Goal: Task Accomplishment & Management: Complete application form

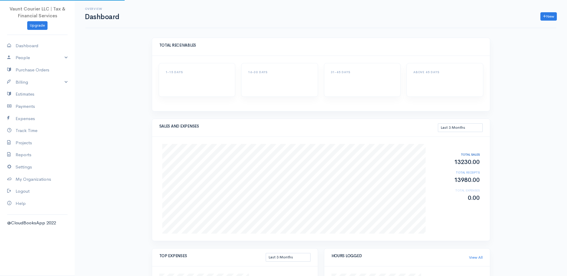
select select "90"
click at [68, 78] on link "Billing" at bounding box center [37, 82] width 75 height 12
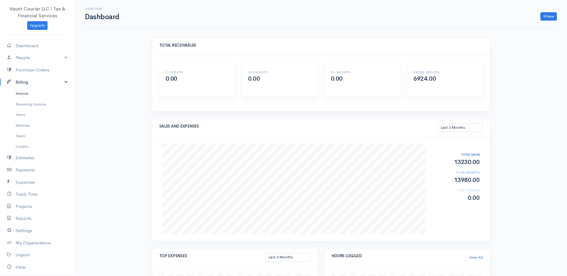
click at [35, 94] on link "Invoice" at bounding box center [37, 93] width 75 height 11
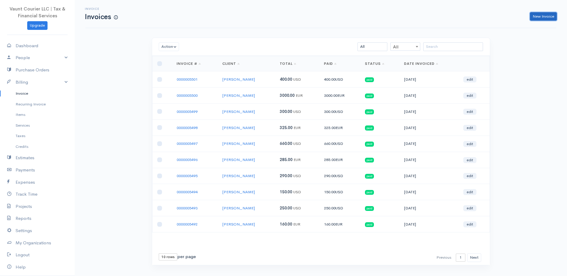
click at [536, 18] on link "New Invoice" at bounding box center [543, 16] width 27 height 9
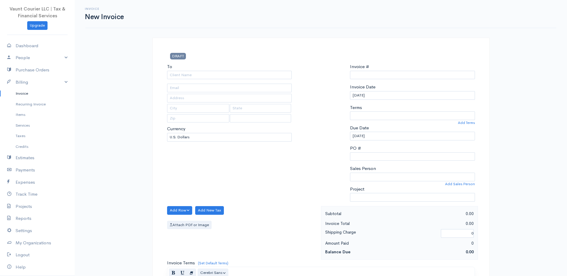
select select "[GEOGRAPHIC_DATA]"
type input "0000005502"
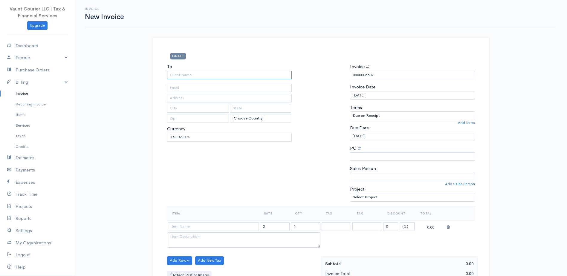
click at [171, 74] on input "To" at bounding box center [229, 75] width 125 height 9
type input "[PERSON_NAME]"
click at [202, 89] on input "text" at bounding box center [229, 88] width 125 height 9
click at [190, 111] on input "text" at bounding box center [198, 108] width 63 height 9
type input "APO"
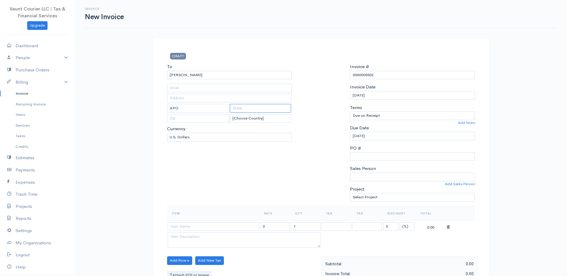
click at [245, 108] on input "text" at bounding box center [260, 108] width 61 height 9
type input "AE"
click at [188, 120] on input "text" at bounding box center [198, 118] width 63 height 9
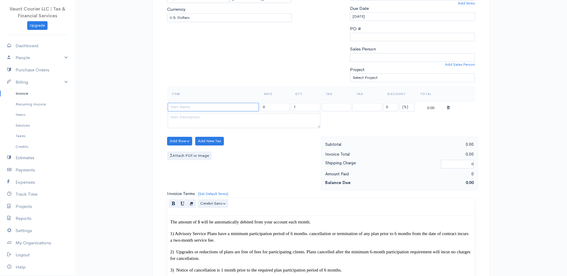
click at [197, 111] on input at bounding box center [213, 107] width 91 height 9
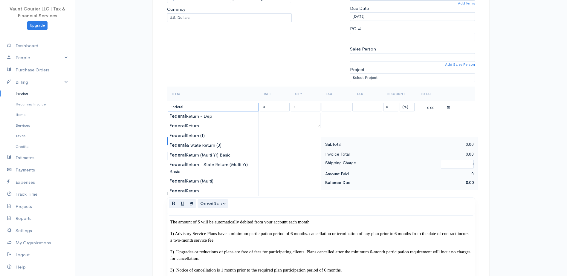
type input "Federal Return"
type input "140.00"
drag, startPoint x: 195, startPoint y: 126, endPoint x: 199, endPoint y: 135, distance: 9.0
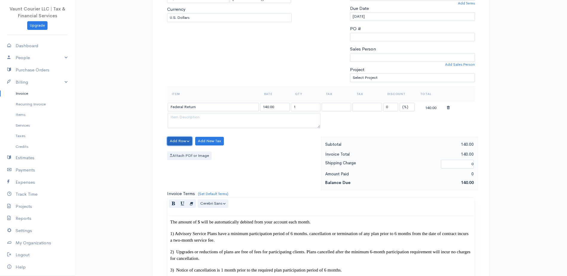
click at [182, 141] on button "Add Row" at bounding box center [179, 141] width 25 height 9
click at [191, 155] on link "Add Item Row" at bounding box center [190, 153] width 47 height 10
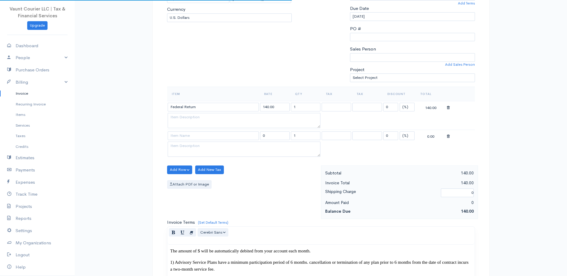
click at [190, 131] on td at bounding box center [213, 136] width 92 height 12
click at [191, 135] on input at bounding box center [213, 136] width 91 height 9
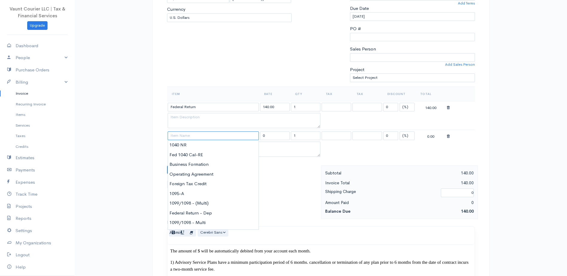
click at [178, 134] on input at bounding box center [213, 136] width 91 height 9
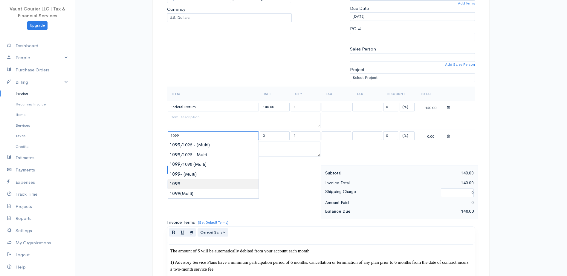
type input "1099"
type input "25.00"
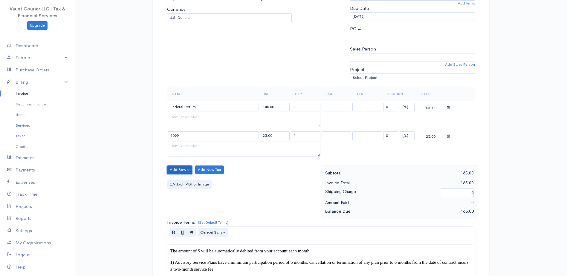
click at [183, 172] on button "Add Row" at bounding box center [179, 170] width 25 height 9
click at [187, 182] on link "Add Item Row" at bounding box center [190, 182] width 47 height 10
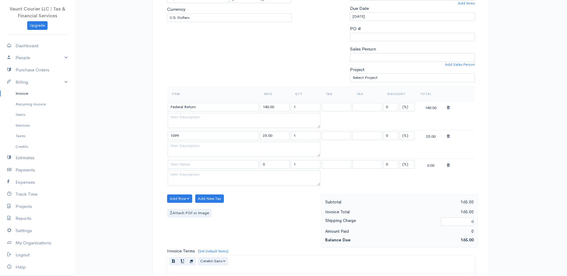
click at [449, 137] on icon at bounding box center [448, 137] width 3 height 4
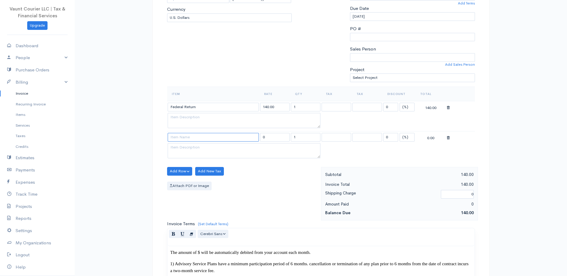
click at [194, 140] on input at bounding box center [213, 137] width 91 height 9
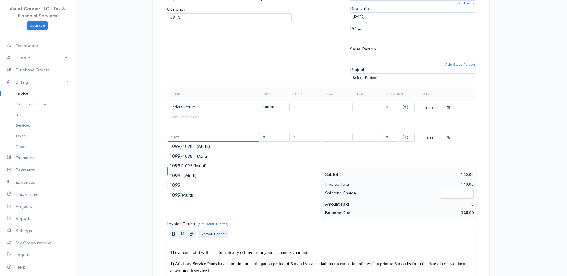
type input "1099/1098 - Multi"
type input "75.00"
type textarea "F4"
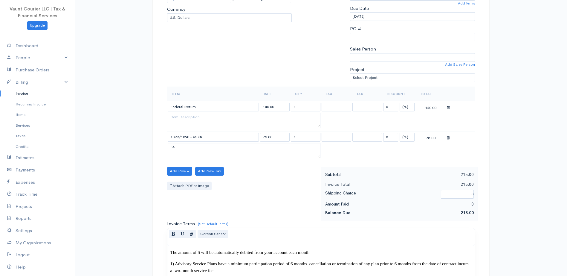
click at [448, 138] on icon at bounding box center [448, 138] width 3 height 4
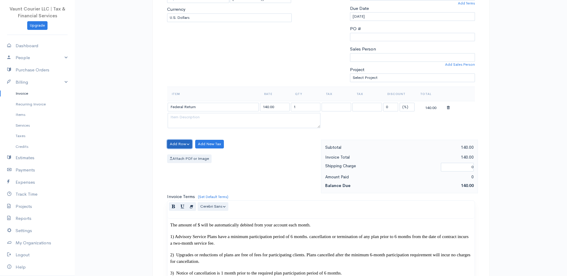
click at [190, 142] on button "Add Row" at bounding box center [179, 144] width 25 height 9
click at [192, 156] on link "Add Item Row" at bounding box center [190, 156] width 47 height 10
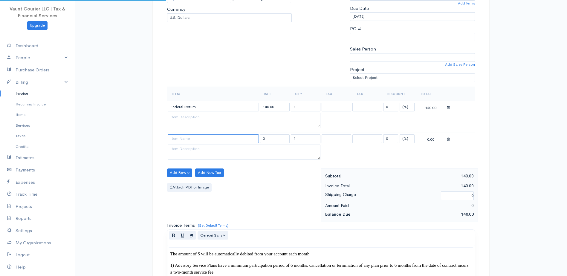
click at [187, 138] on input at bounding box center [213, 139] width 91 height 9
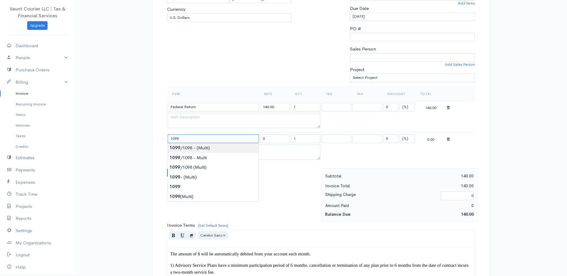
type input "1099/1098 - (Multi)"
type input "120.00"
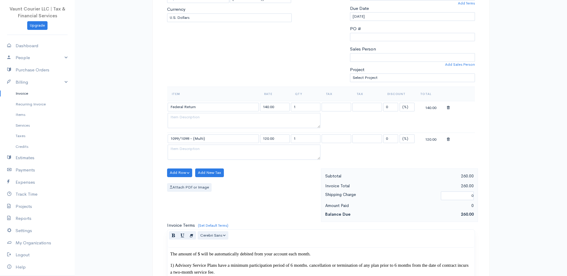
click at [446, 138] on tr "1099/1098 - (Multi) 120.00 1 0 (%) Flat 120.00" at bounding box center [321, 139] width 308 height 12
click at [447, 138] on icon at bounding box center [448, 140] width 3 height 4
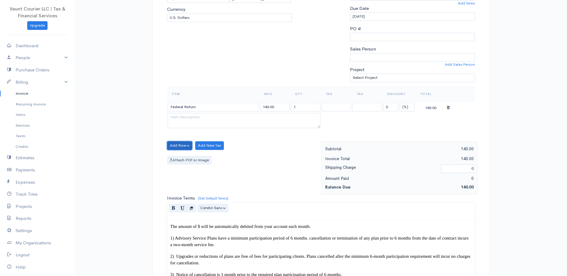
click at [182, 145] on button "Add Row" at bounding box center [179, 145] width 25 height 9
click at [191, 159] on link "Add Item Row" at bounding box center [190, 158] width 47 height 10
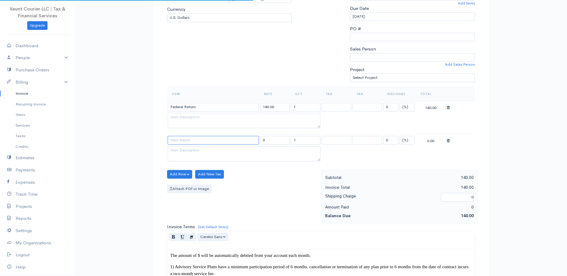
click at [182, 139] on input at bounding box center [213, 140] width 91 height 9
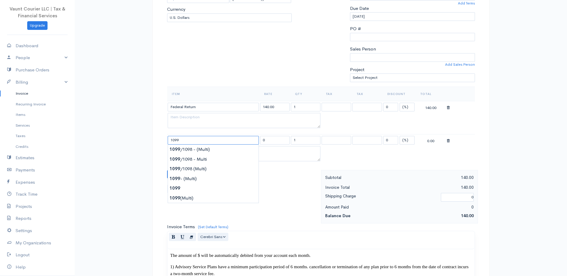
type input "1099"
type input "25.00"
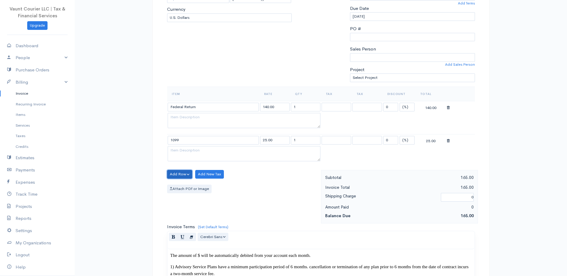
click at [188, 173] on button "Add Row" at bounding box center [179, 174] width 25 height 9
click at [189, 183] on link "Add Item Row" at bounding box center [190, 187] width 47 height 10
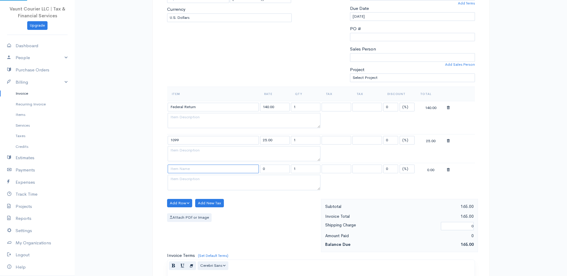
click at [189, 166] on input at bounding box center [213, 169] width 91 height 9
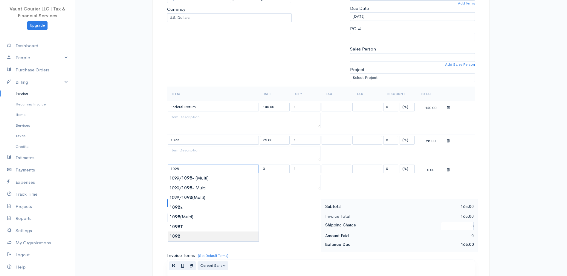
type input "1098"
type input "25.00"
type textarea "Mortgage Interest Statement"
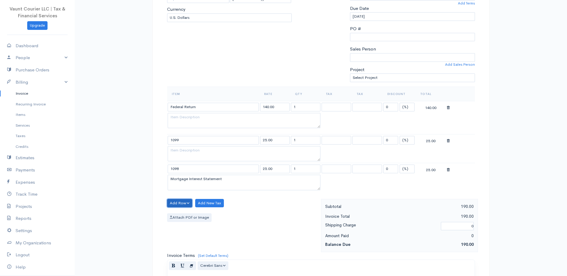
click at [190, 199] on button "Add Row" at bounding box center [179, 203] width 25 height 9
click at [188, 217] on link "Add Item Row" at bounding box center [190, 216] width 47 height 10
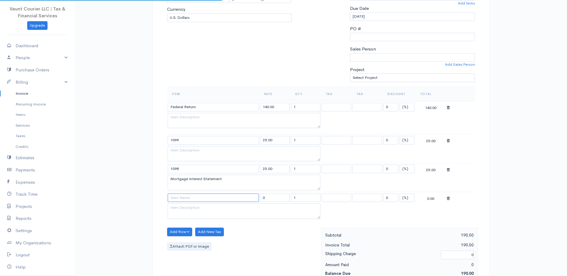
click at [183, 201] on input at bounding box center [213, 198] width 91 height 9
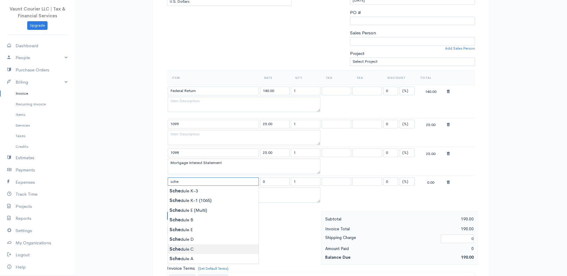
scroll to position [150, 0]
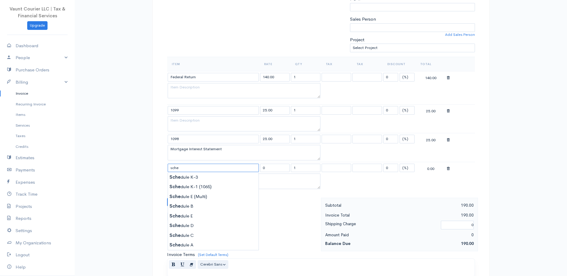
type input "Schedule E"
type input "100.00"
type textarea "Rental income and Losses"
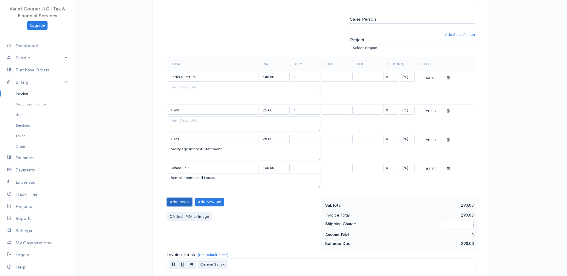
click at [190, 202] on button "Add Row" at bounding box center [179, 202] width 25 height 9
click at [187, 211] on link "Add Item Row" at bounding box center [190, 214] width 47 height 10
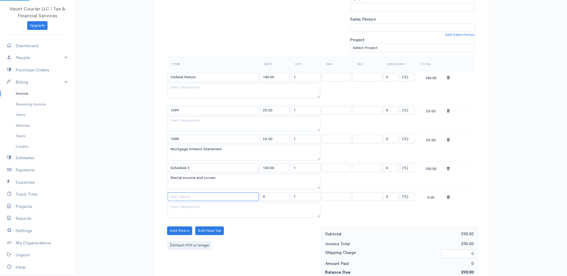
click at [187, 195] on input at bounding box center [213, 197] width 91 height 9
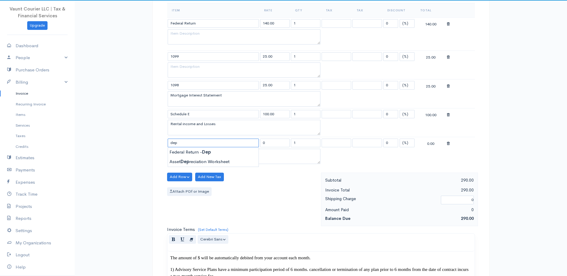
scroll to position [209, 0]
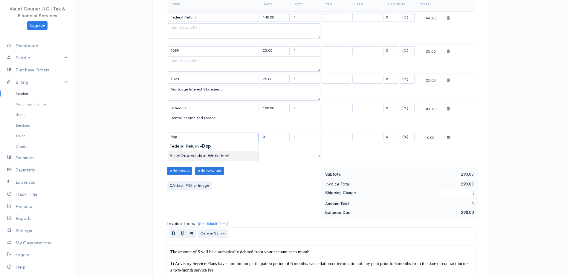
type input "Asset Depreciation Worksheet"
type input "20.00"
type textarea "ADW"
click at [228, 155] on body "Vaunt Courier LLC | Tax & Financial Services Upgrade Dashboard People Clients V…" at bounding box center [283, 263] width 567 height 945
click at [181, 169] on button "Add Row" at bounding box center [179, 171] width 25 height 9
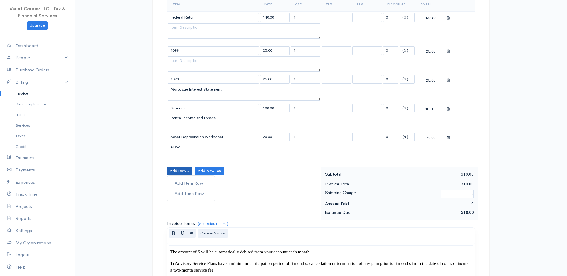
click at [189, 177] on div "Add Item Row Add Time Row" at bounding box center [191, 189] width 48 height 26
click at [187, 170] on button "Add Row" at bounding box center [179, 171] width 25 height 9
click at [191, 184] on link "Add Item Row" at bounding box center [190, 183] width 47 height 10
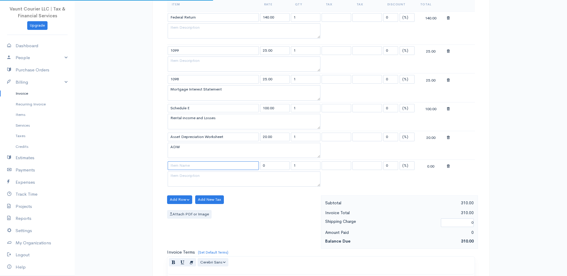
click at [195, 167] on input at bounding box center [213, 165] width 91 height 9
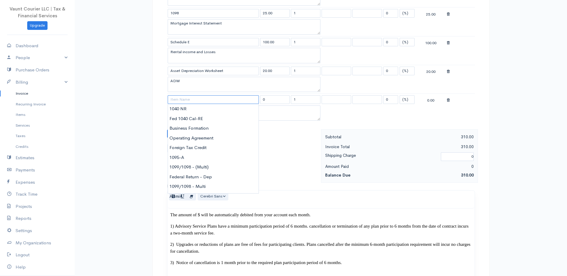
scroll to position [299, 0]
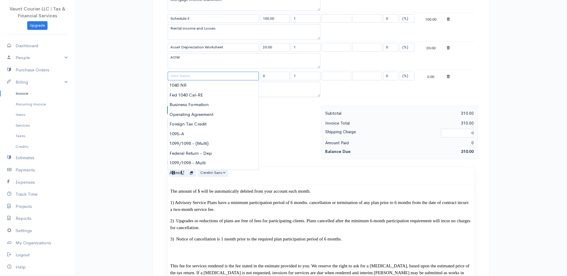
click at [178, 78] on input at bounding box center [213, 76] width 91 height 9
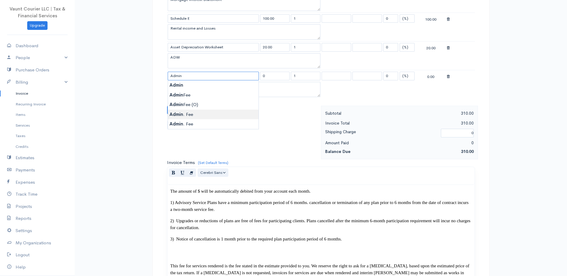
type input "Admin. Fee"
type input "10.00"
type textarea "FR"
click at [192, 112] on body "Vaunt Courier LLC | Tax & Financial Services Upgrade Dashboard People Clients V…" at bounding box center [283, 188] width 567 height 974
click at [447, 76] on icon at bounding box center [448, 77] width 3 height 4
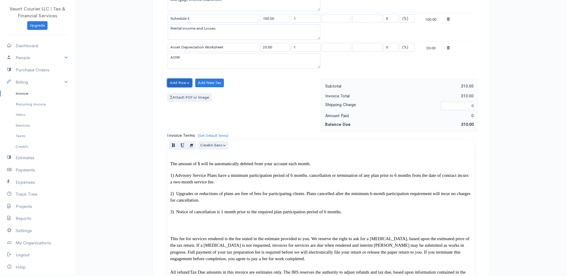
click at [183, 82] on button "Add Row" at bounding box center [179, 83] width 25 height 9
click at [190, 94] on link "Add Item Row" at bounding box center [190, 95] width 47 height 10
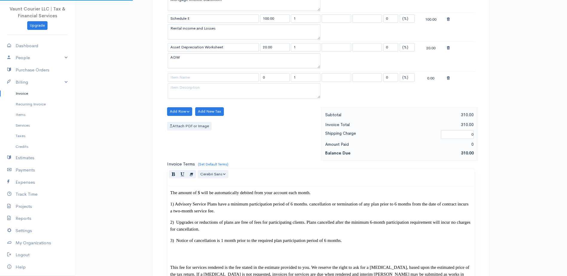
click at [182, 82] on td at bounding box center [213, 78] width 92 height 12
click at [182, 79] on input at bounding box center [213, 77] width 91 height 9
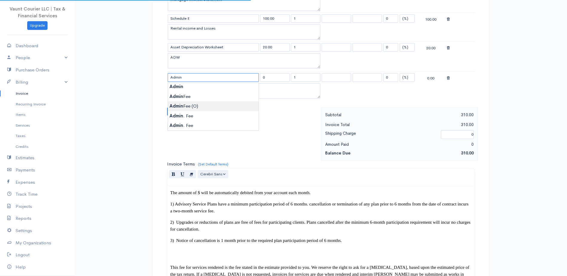
type input "Admin Fee (O)"
type input "20.00"
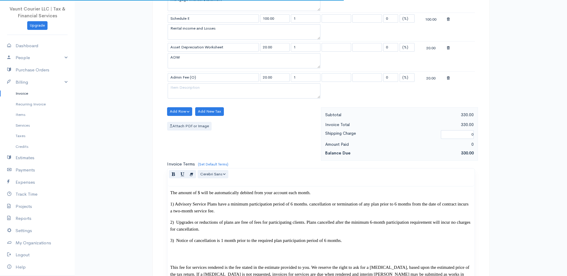
click at [196, 106] on body "Vaunt Courier LLC | Tax & Financial Services Upgrade Dashboard People Clients V…" at bounding box center [283, 189] width 567 height 976
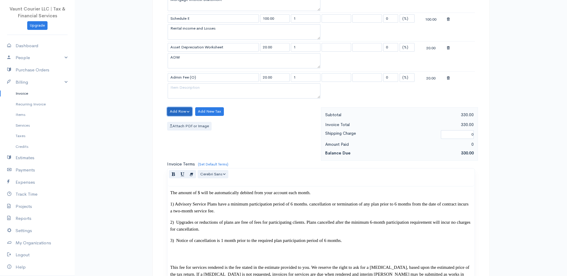
click at [186, 113] on button "Add Row" at bounding box center [179, 111] width 25 height 9
click at [240, 136] on div "Add Row Add Item Row Add Time Row Add New Tax Attach PDf or Image" at bounding box center [242, 134] width 157 height 54
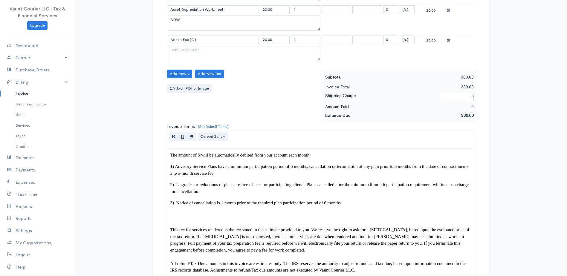
scroll to position [389, 0]
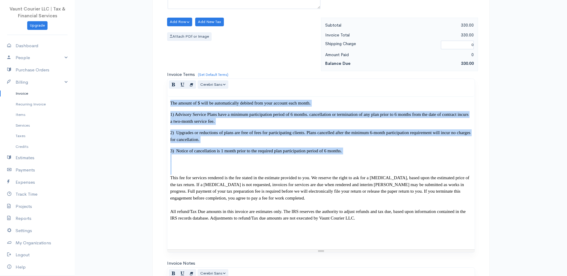
drag, startPoint x: 172, startPoint y: 179, endPoint x: 143, endPoint y: 98, distance: 85.3
click at [137, 94] on div "Invoice New Invoice DRAFT To Carla Parker APO AE [Choose Country] United States…" at bounding box center [321, 99] width 493 height 976
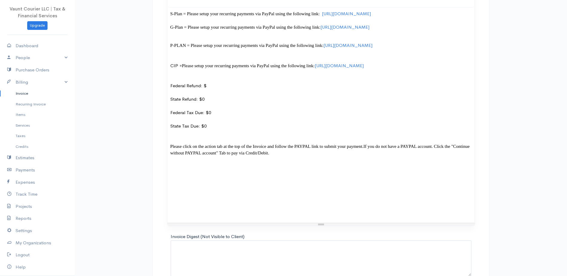
scroll to position [598, 0]
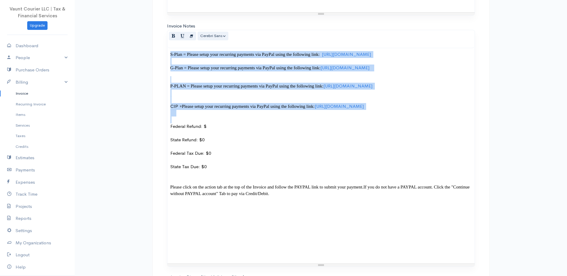
drag, startPoint x: 170, startPoint y: 131, endPoint x: 123, endPoint y: -1, distance: 140.9
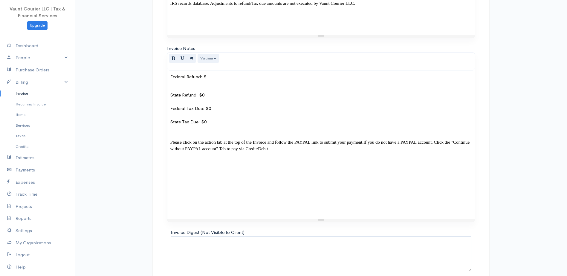
click at [179, 99] on div "Federal Refund: $ State Refund: $0 Federal Tax Due: $0 State Tax Due: $0 Please…" at bounding box center [320, 145] width 307 height 148
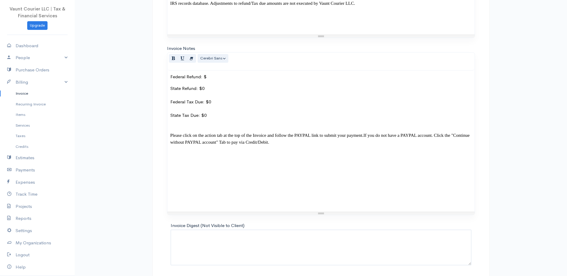
click at [208, 80] on p "Federal Refund: $" at bounding box center [320, 77] width 301 height 7
click at [271, 128] on p "State Refund: $0 Federal Tax Due: $0 State Tax Due: $0 Please click on the acti…" at bounding box center [320, 118] width 301 height 67
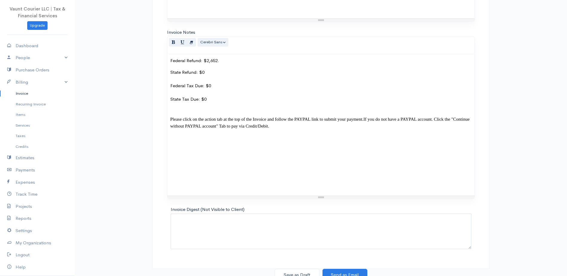
scroll to position [571, 0]
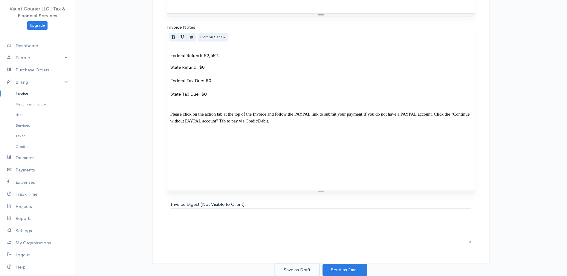
click at [289, 268] on button "Save as Draft" at bounding box center [297, 270] width 45 height 12
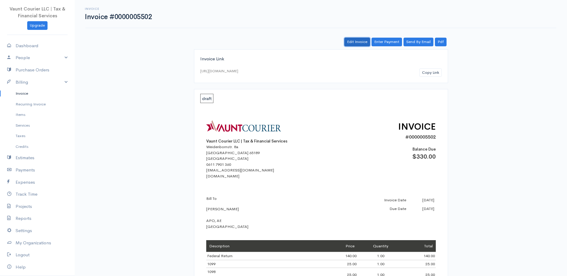
click at [362, 42] on link "Edit Invoice" at bounding box center [358, 42] width 26 height 9
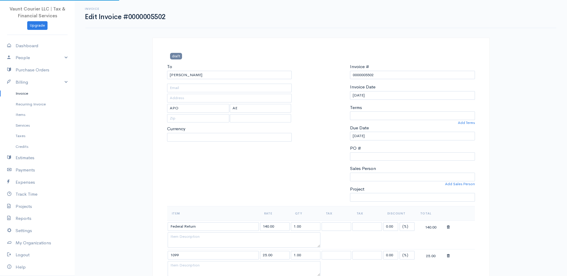
select select "[GEOGRAPHIC_DATA]"
select select "USD"
select select "0"
select select
click at [184, 90] on input "text" at bounding box center [229, 88] width 125 height 9
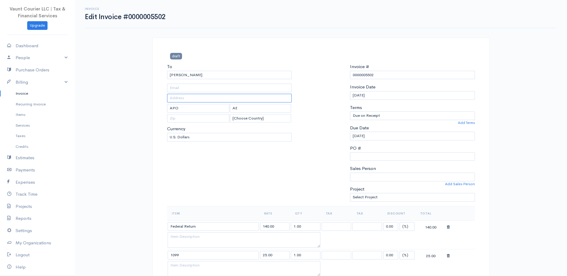
click at [182, 99] on input "text" at bounding box center [229, 98] width 125 height 9
type input "CMR 467 Box 341"
click at [187, 118] on input "text" at bounding box center [198, 118] width 63 height 9
type input "09096"
click at [179, 87] on input "text" at bounding box center [229, 88] width 125 height 9
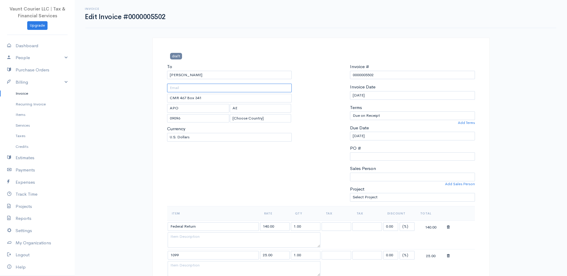
paste input "carla parker <carla.g.parker001@gmail.com>"
drag, startPoint x: 195, startPoint y: 87, endPoint x: 135, endPoint y: 93, distance: 59.8
drag, startPoint x: 241, startPoint y: 86, endPoint x: 222, endPoint y: 86, distance: 19.7
click at [222, 86] on input "carla.g.parker001@gmail.com>" at bounding box center [229, 88] width 125 height 9
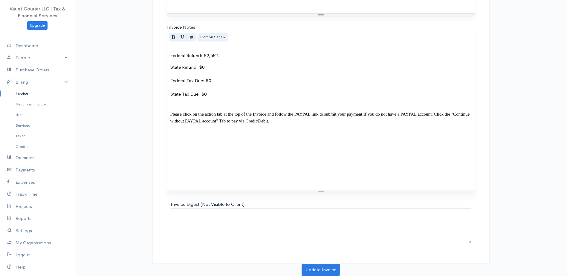
scroll to position [566, 0]
type input "carla.g.parker001@gmail.com"
click at [323, 268] on button "Update Invoice" at bounding box center [321, 270] width 39 height 12
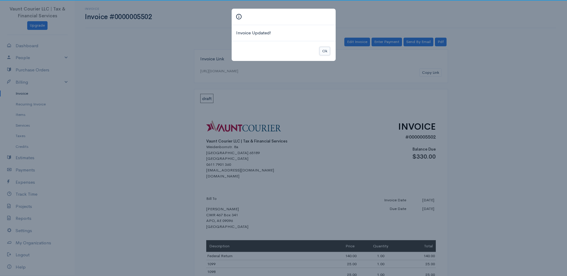
click at [324, 49] on button "Ok" at bounding box center [325, 51] width 10 height 9
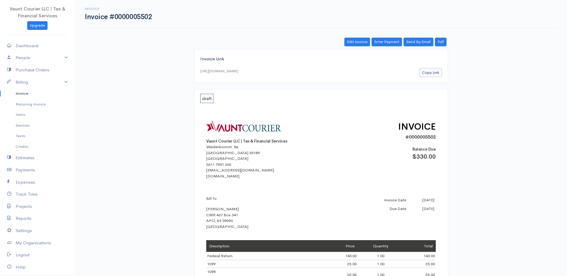
click at [428, 72] on button "Copy Link" at bounding box center [431, 72] width 22 height 9
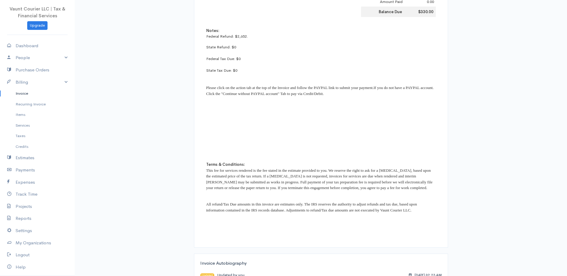
scroll to position [384, 0]
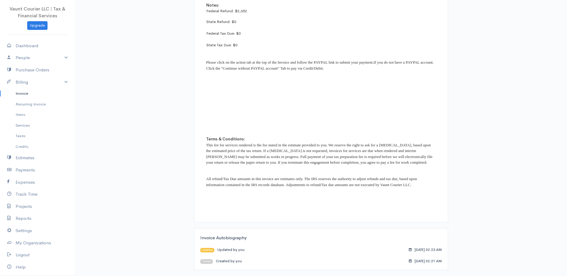
click at [19, 93] on link "Invoice" at bounding box center [37, 93] width 75 height 11
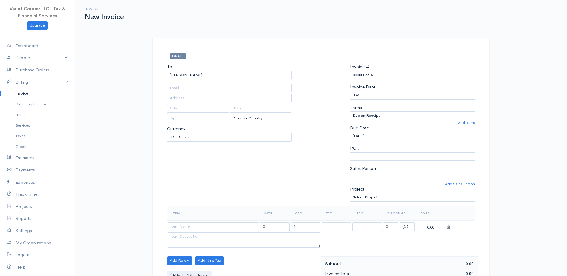
select select "[GEOGRAPHIC_DATA]"
